Goal: Navigation & Orientation: Find specific page/section

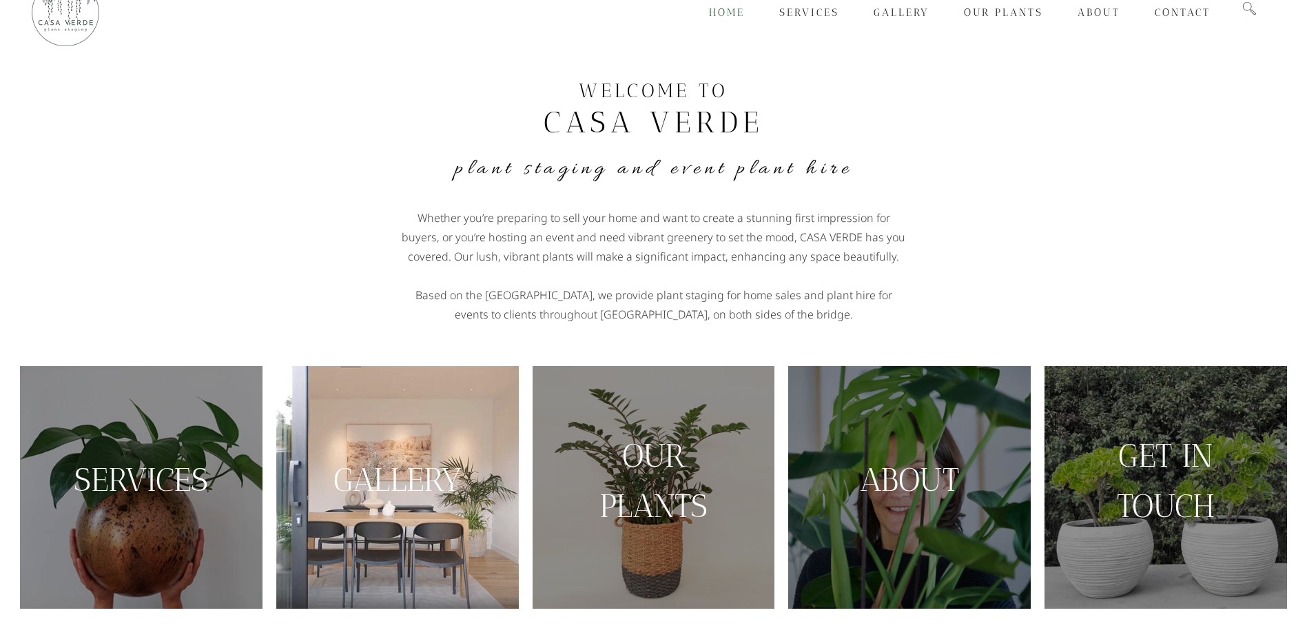
scroll to position [16, 0]
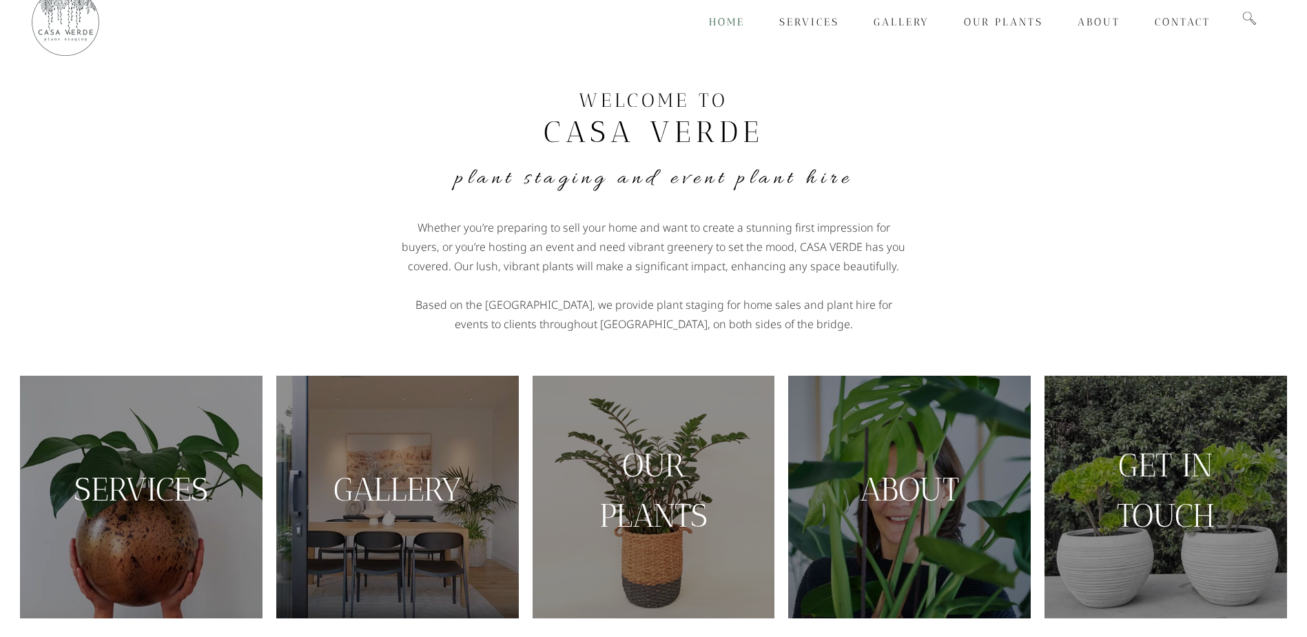
click at [390, 479] on link "GALLERY" at bounding box center [398, 489] width 128 height 39
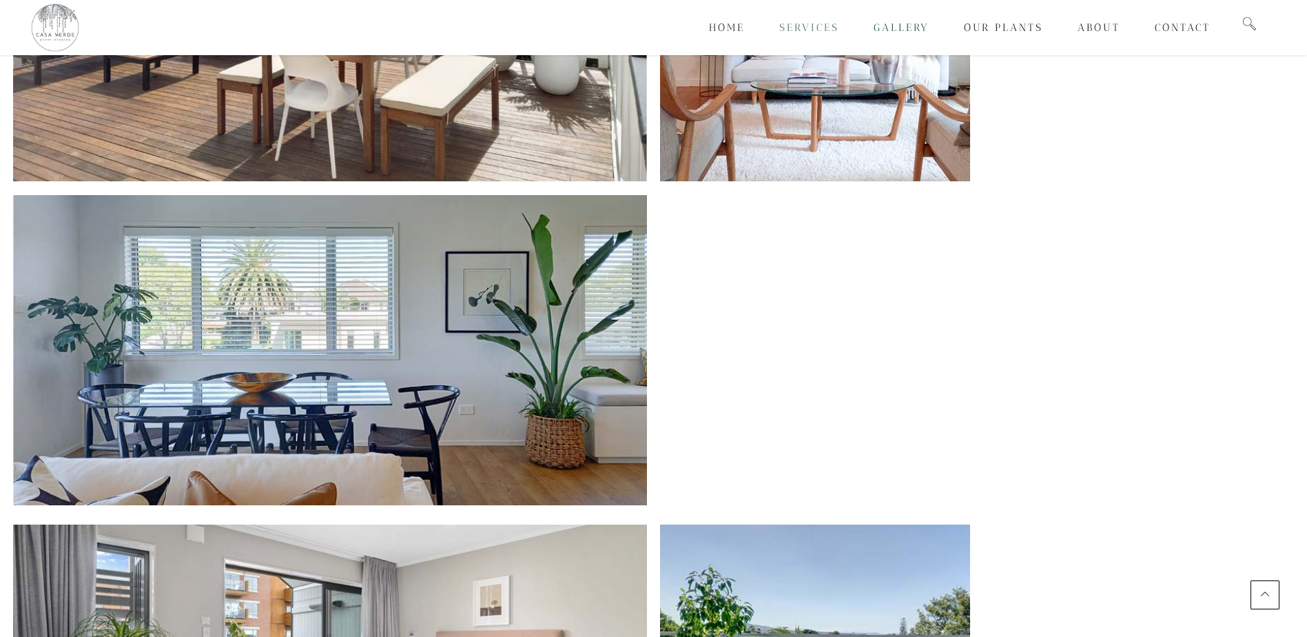
scroll to position [1916, 0]
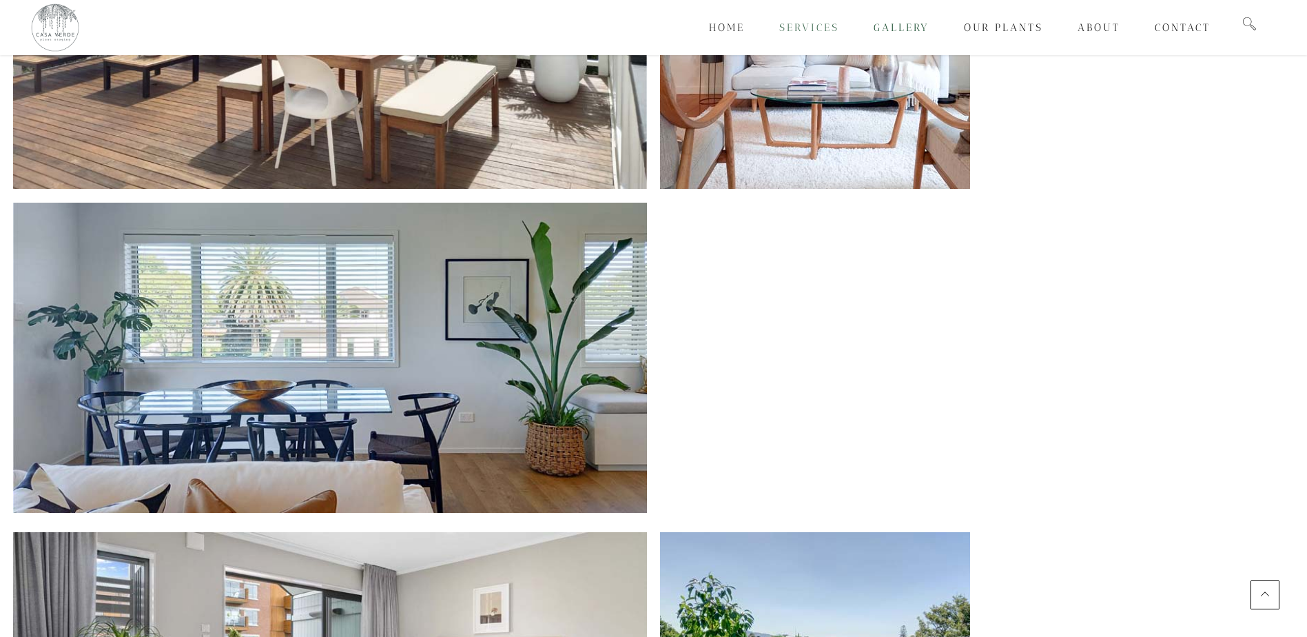
click at [808, 24] on span "Services" at bounding box center [809, 27] width 60 height 12
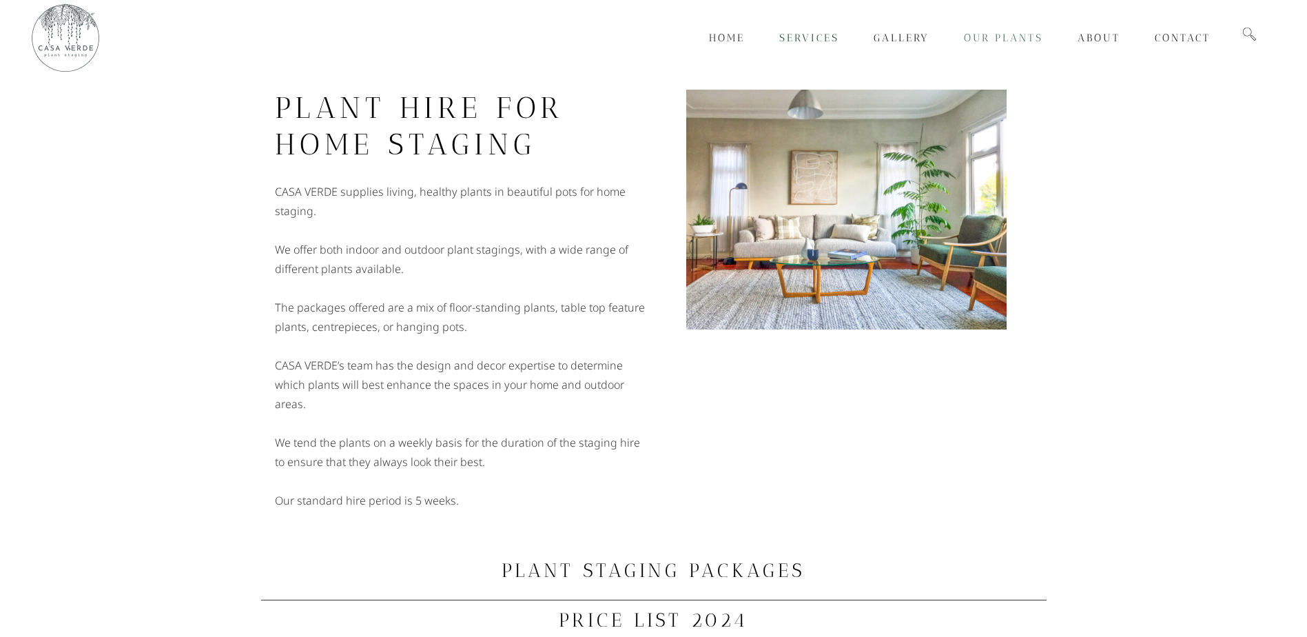
click at [988, 35] on span "Our Plants" at bounding box center [1003, 38] width 79 height 12
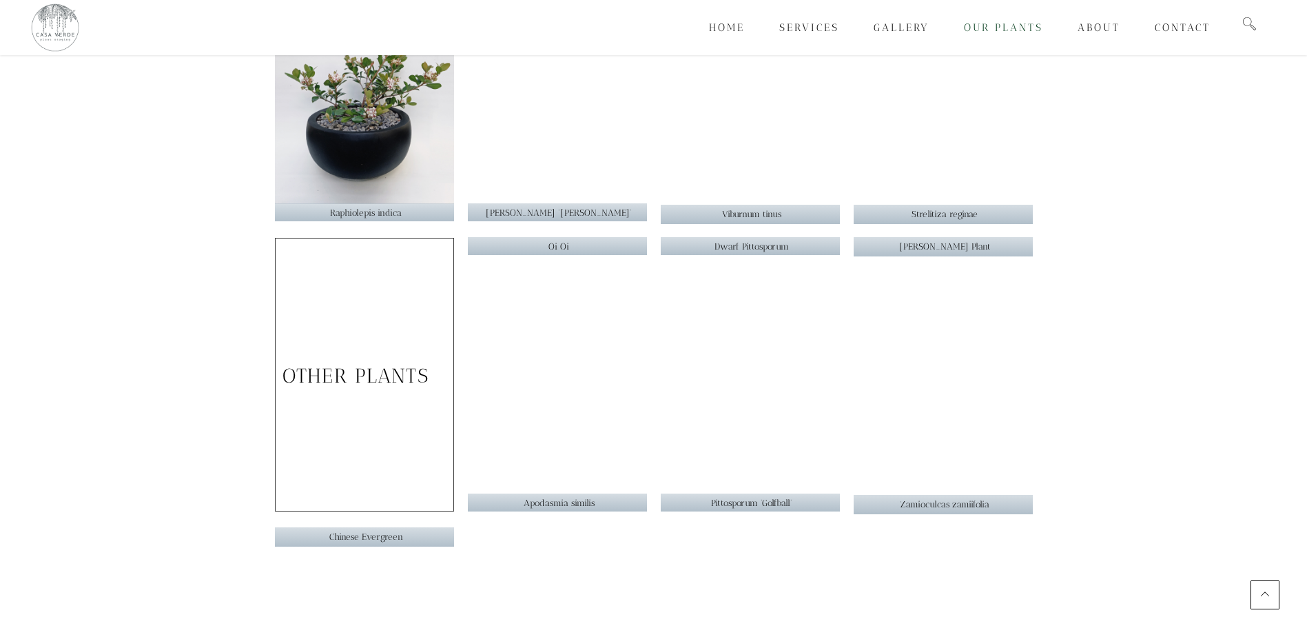
scroll to position [2237, 0]
